Goal: Download file/media

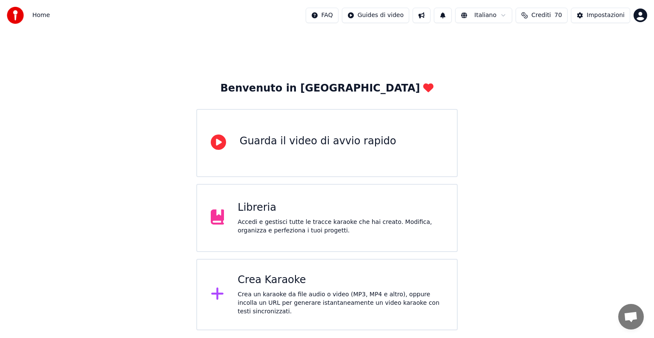
click at [313, 218] on div "Accedi e gestisci tutte le tracce karaoke che hai creato. Modifica, organizza e…" at bounding box center [341, 226] width 206 height 17
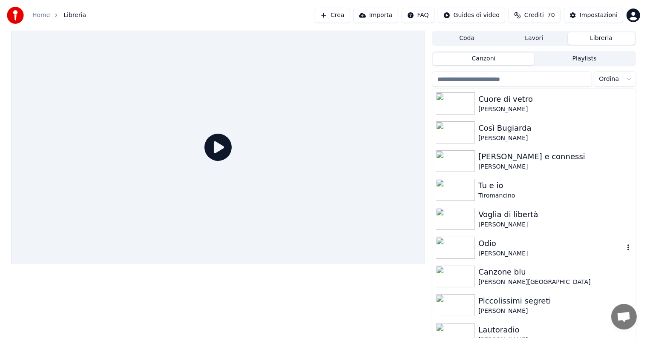
click at [506, 242] on div "Odio" at bounding box center [550, 244] width 145 height 12
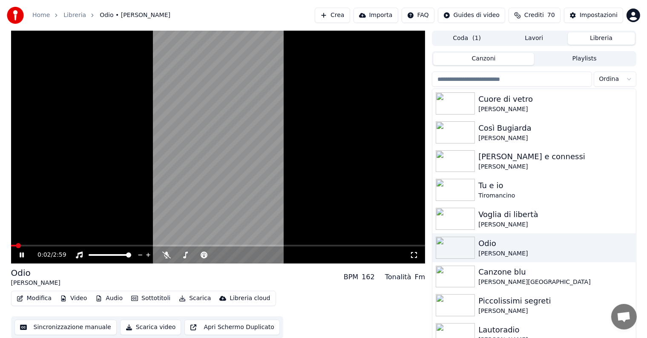
click at [23, 255] on icon at bounding box center [22, 255] width 4 height 5
click at [72, 298] on button "Video" at bounding box center [74, 299] width 34 height 12
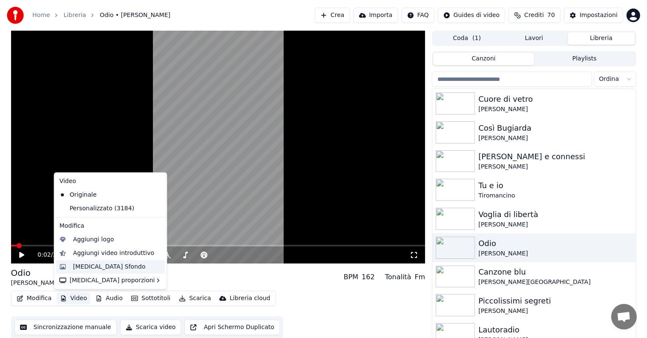
click at [95, 265] on div "[MEDICAL_DATA] Sfondo" at bounding box center [109, 267] width 72 height 9
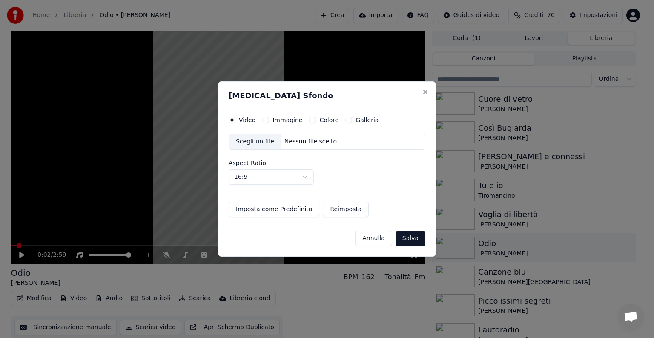
click at [266, 119] on button "Immagine" at bounding box center [265, 120] width 7 height 7
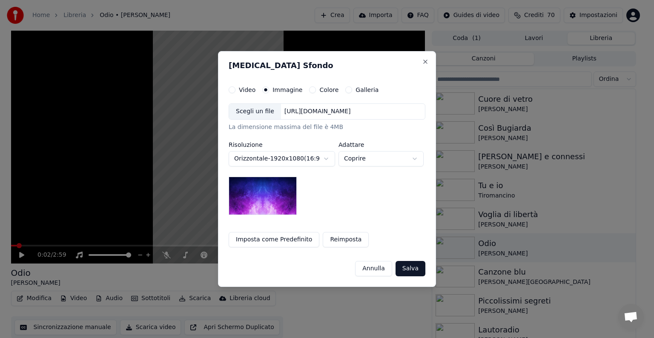
click at [411, 266] on button "Salva" at bounding box center [411, 268] width 30 height 15
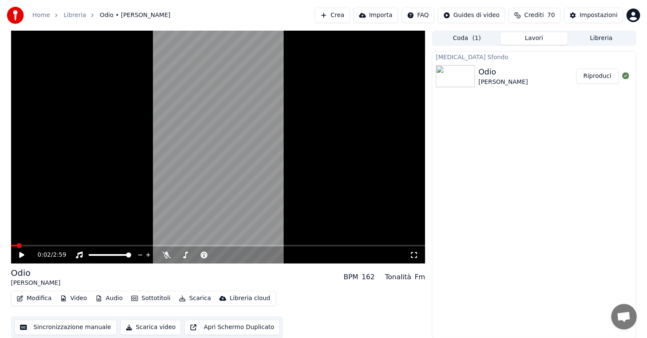
click at [602, 78] on button "Riproduci" at bounding box center [597, 76] width 43 height 15
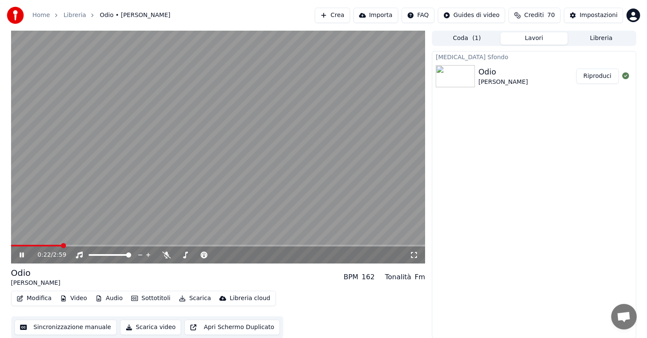
click at [61, 247] on span at bounding box center [218, 246] width 414 height 2
click at [95, 244] on video at bounding box center [218, 147] width 414 height 233
click at [102, 247] on span at bounding box center [218, 246] width 414 height 2
click at [21, 256] on icon at bounding box center [21, 255] width 5 height 6
click at [21, 256] on icon at bounding box center [28, 255] width 20 height 7
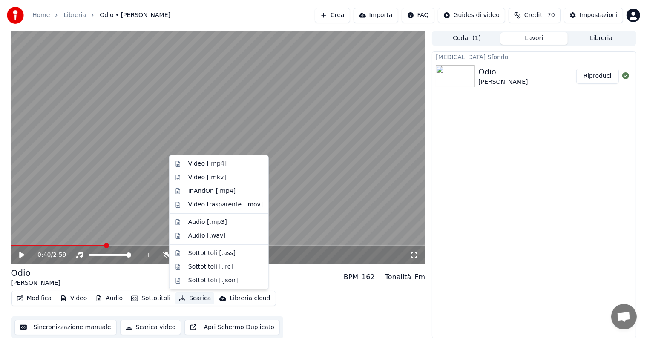
click at [190, 299] on button "Scarica" at bounding box center [195, 299] width 39 height 12
click at [208, 164] on div "Video [.mp4]" at bounding box center [207, 164] width 38 height 9
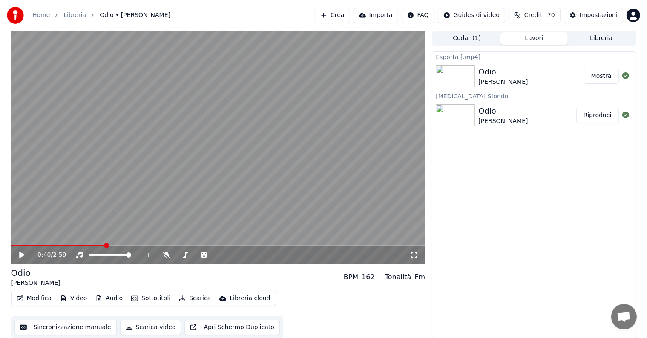
click at [605, 75] on button "Mostra" at bounding box center [601, 76] width 35 height 15
